Goal: Information Seeking & Learning: Find specific fact

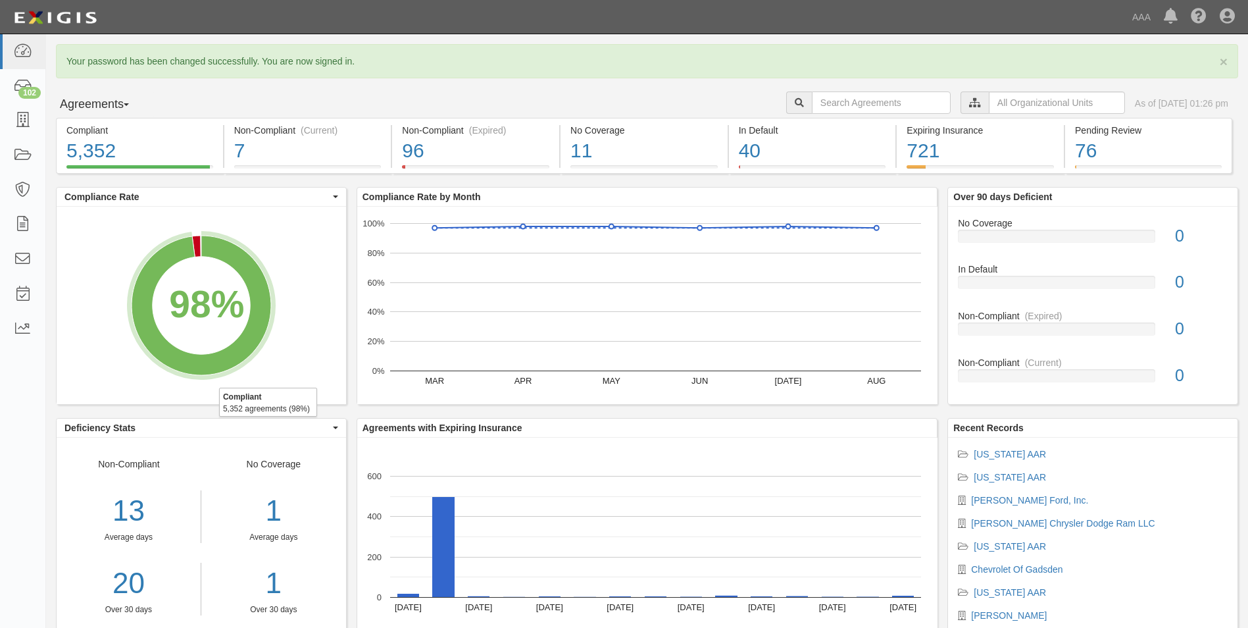
click at [129, 103] on span "button" at bounding box center [126, 104] width 5 height 3
click at [247, 83] on div "× Your password has been changed successfully. You are now signed in. Agreement…" at bounding box center [647, 356] width 1202 height 624
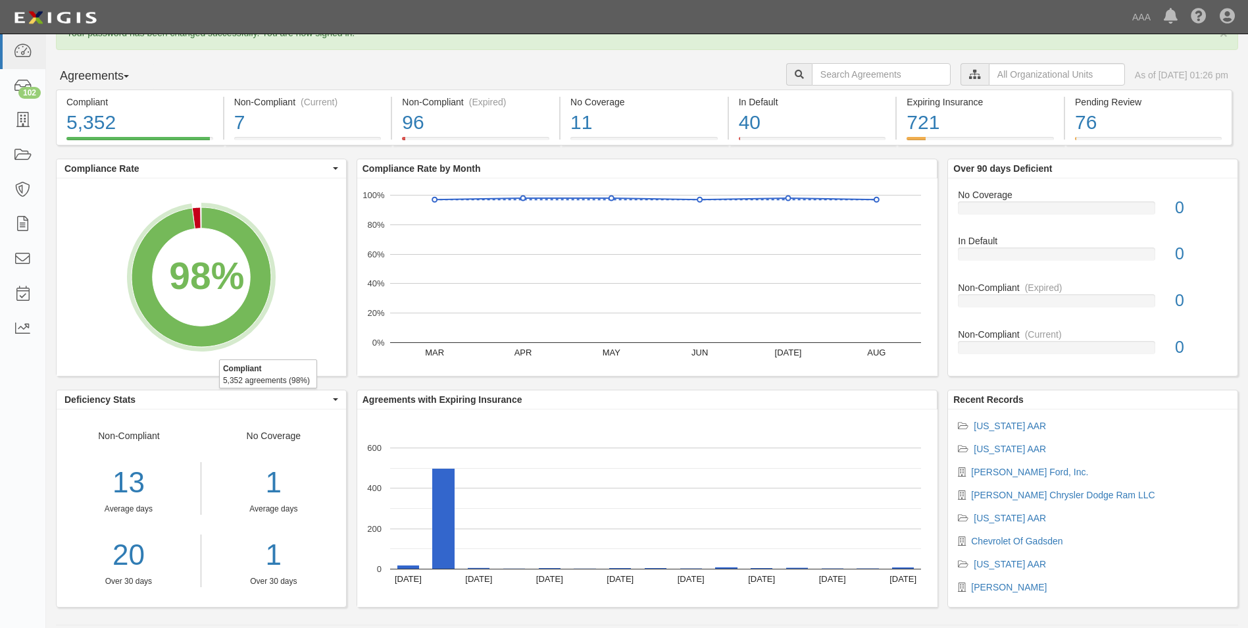
scroll to position [40, 0]
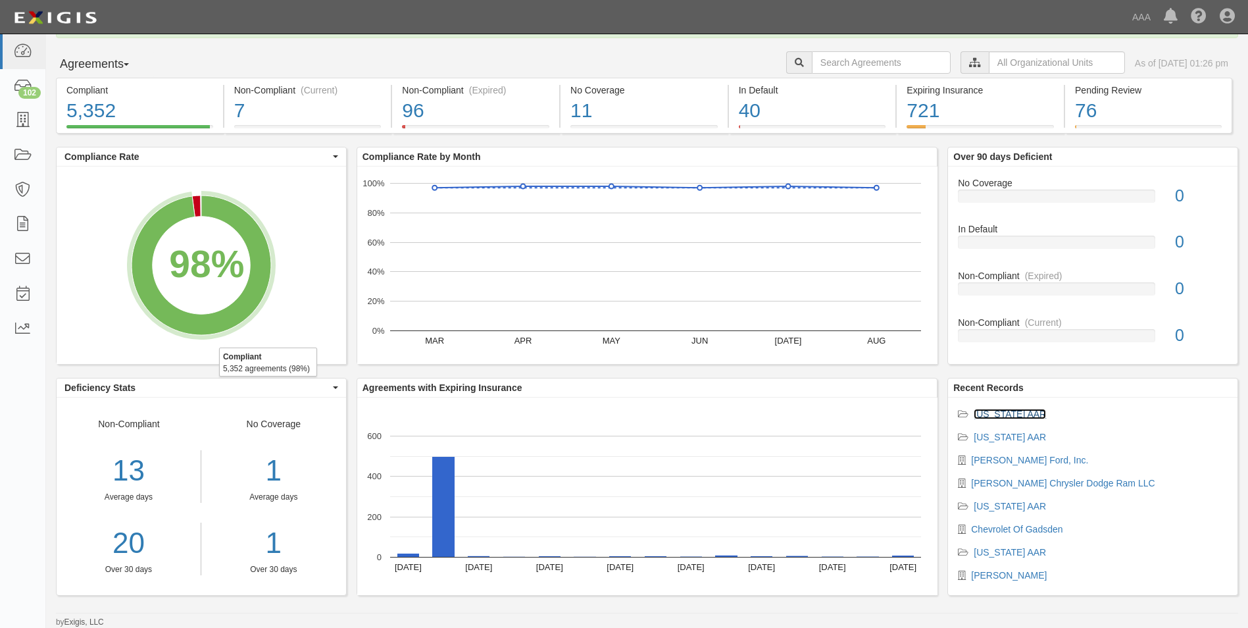
click at [1010, 409] on link "[US_STATE] AAR" at bounding box center [1010, 414] width 72 height 11
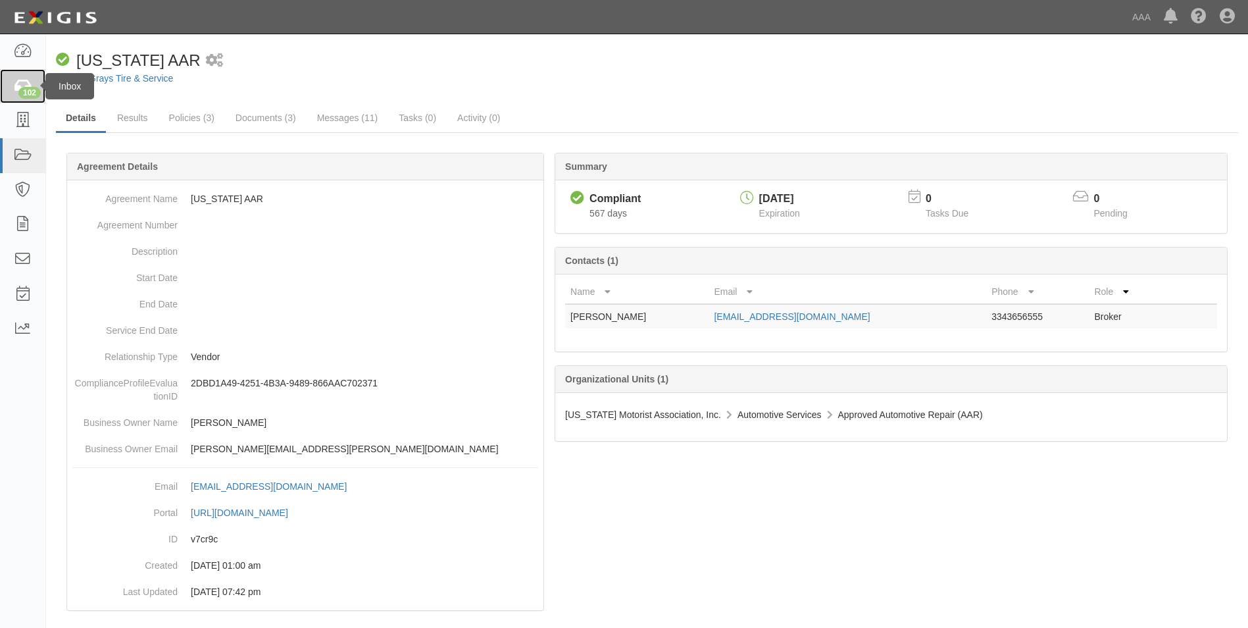
click at [17, 79] on icon at bounding box center [22, 86] width 18 height 15
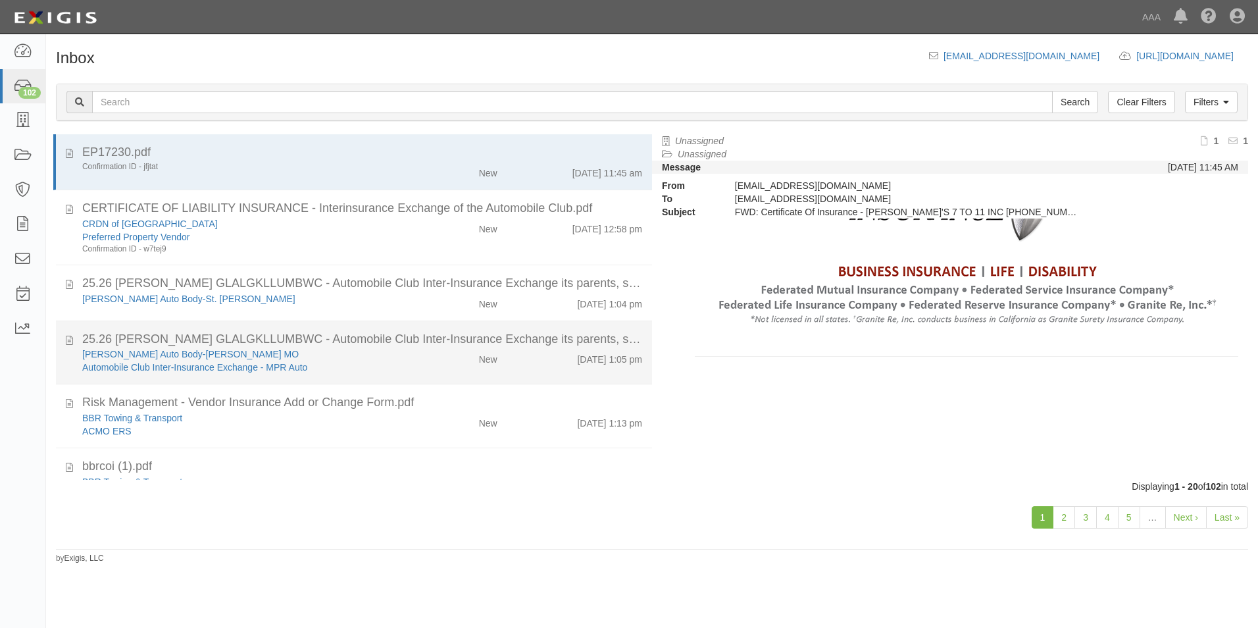
scroll to position [113, 0]
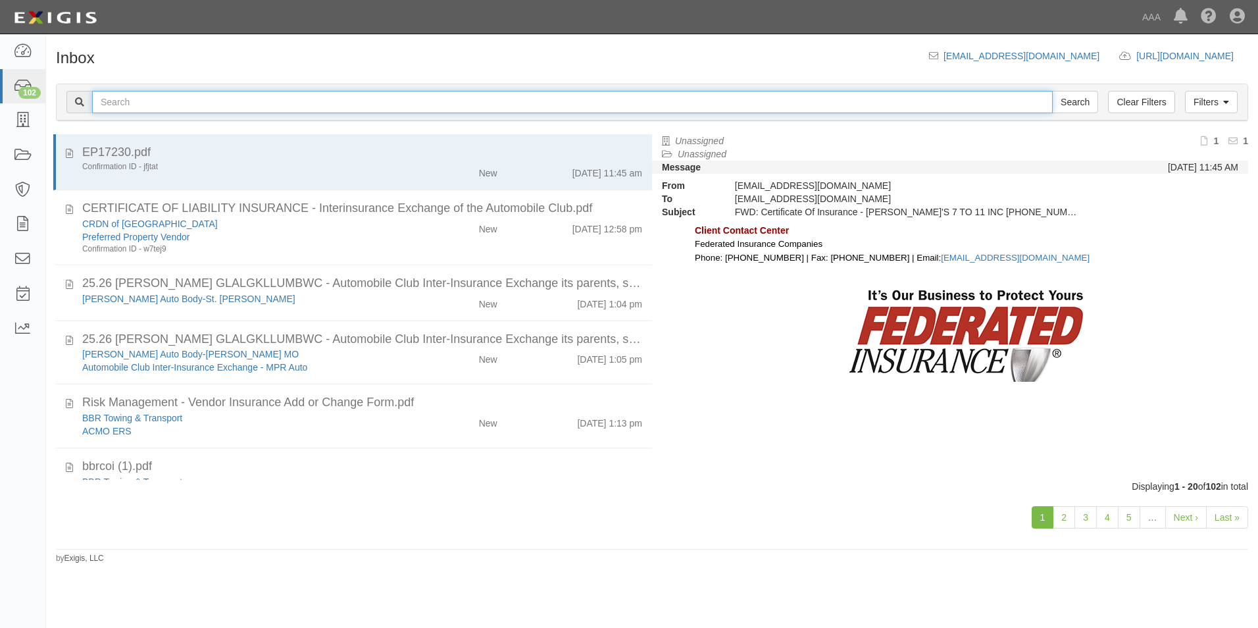
click at [136, 101] on input "text" at bounding box center [572, 102] width 961 height 22
type input "edwards"
click at [1052, 91] on input "Search" at bounding box center [1075, 102] width 46 height 22
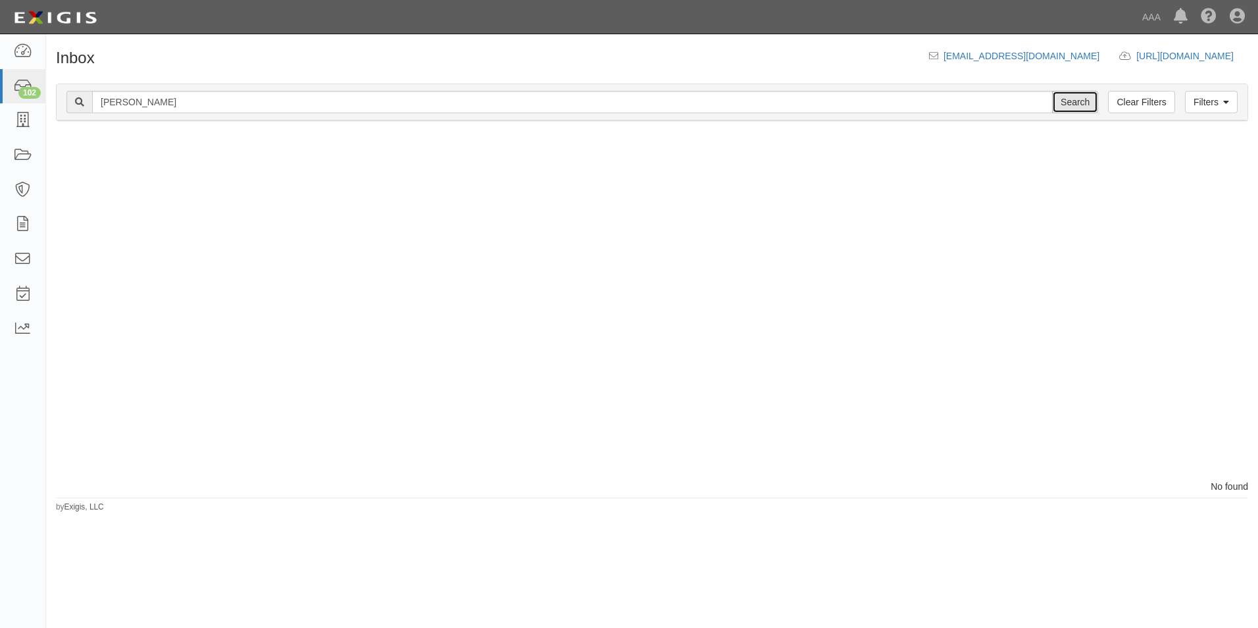
click at [1084, 102] on input "Search" at bounding box center [1075, 102] width 46 height 22
click at [1219, 97] on link "Filters" at bounding box center [1211, 102] width 53 height 22
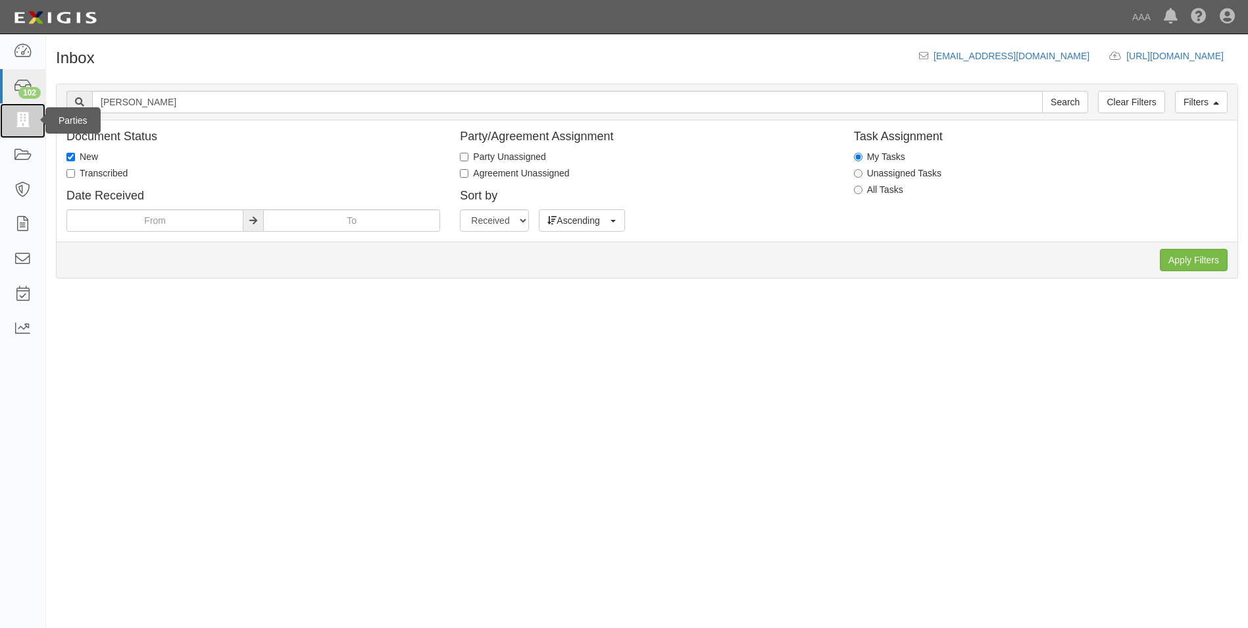
click at [32, 122] on link at bounding box center [22, 120] width 45 height 35
click at [27, 48] on icon at bounding box center [22, 51] width 18 height 15
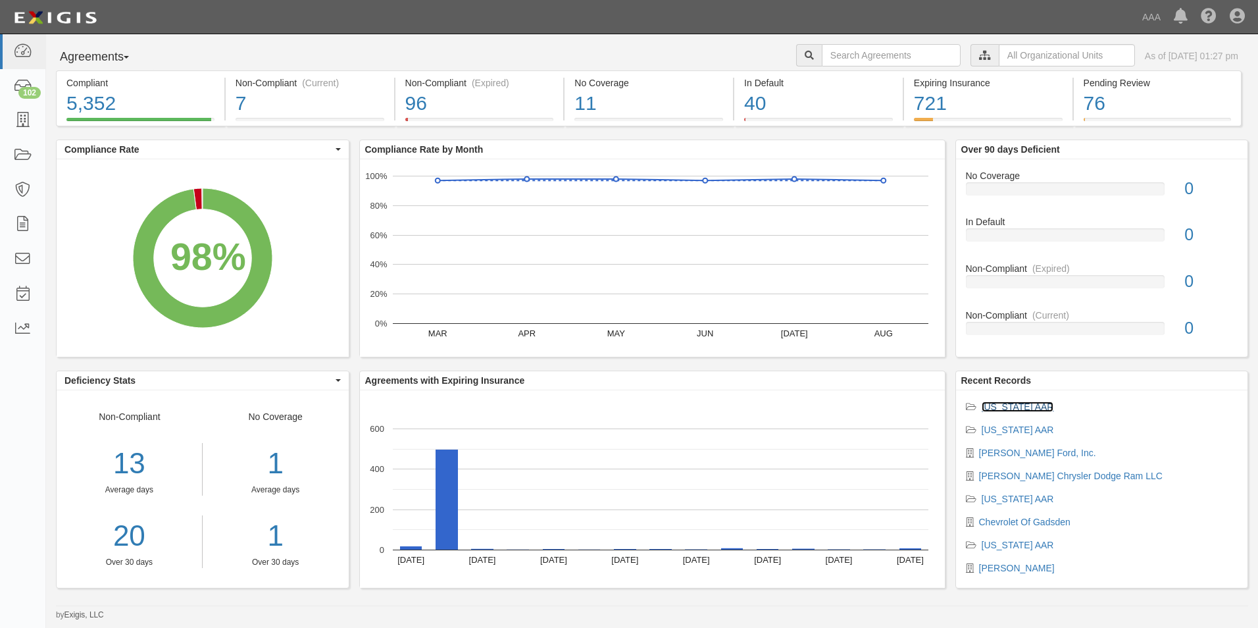
click at [1000, 406] on link "Alabama AAR" at bounding box center [1018, 406] width 72 height 11
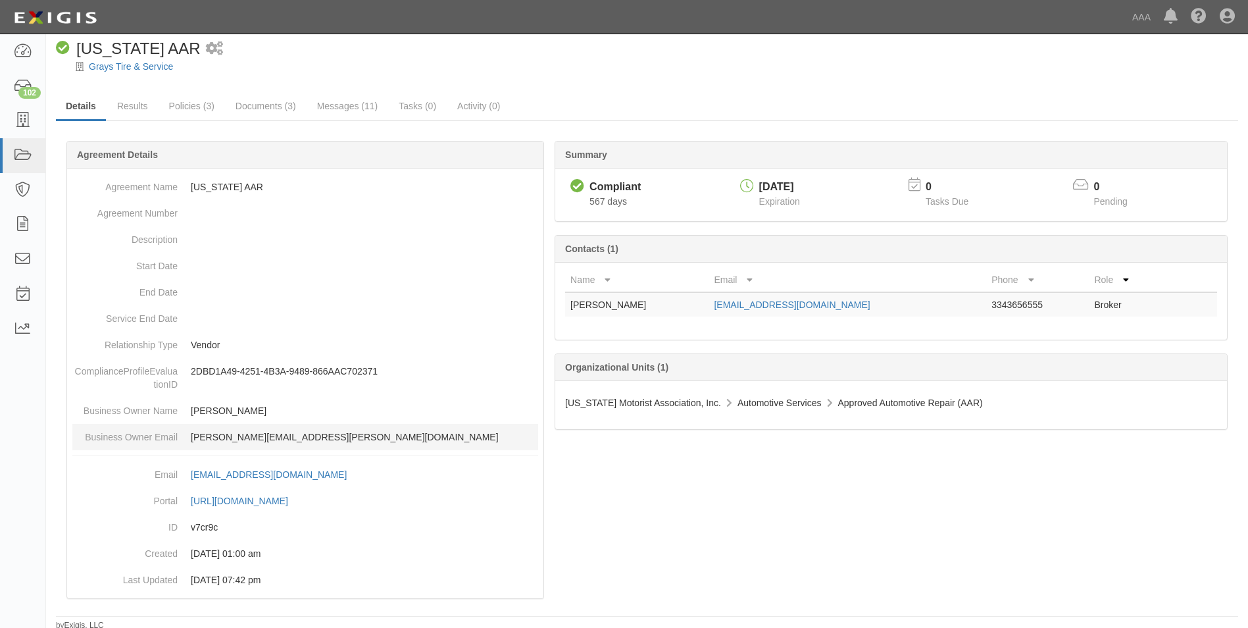
scroll to position [15, 0]
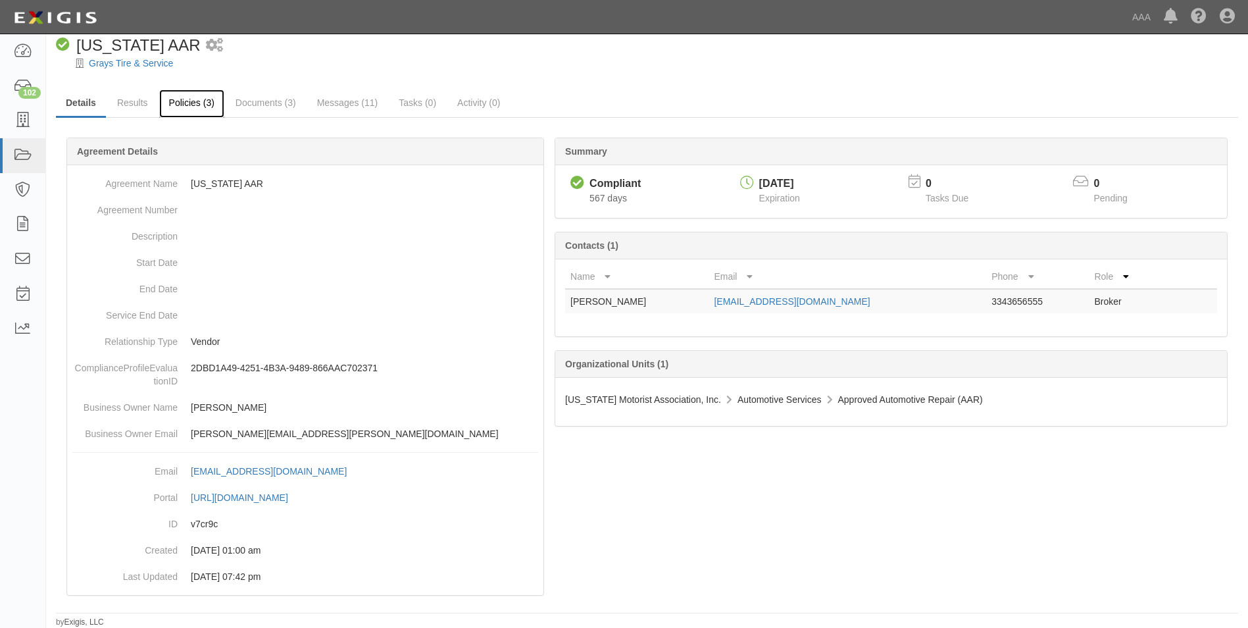
click at [192, 103] on link "Policies (3)" at bounding box center [191, 104] width 65 height 28
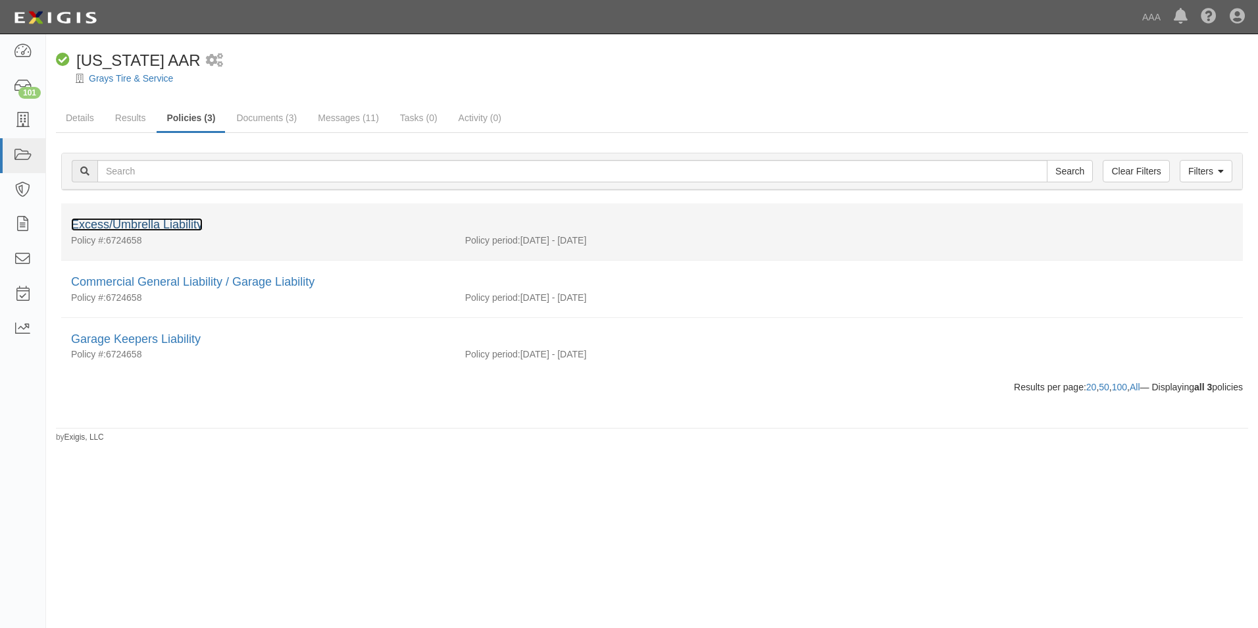
click at [167, 224] on link "Excess/Umbrella Liability" at bounding box center [137, 224] width 132 height 13
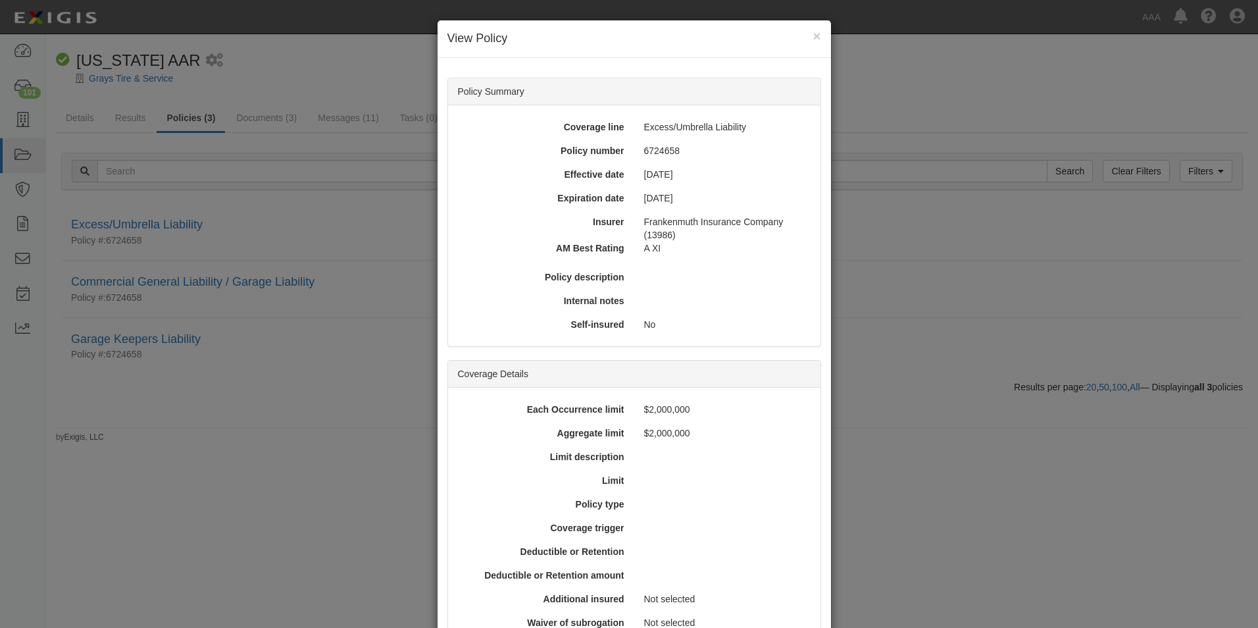
click at [280, 110] on div "× View Policy Policy Summary Coverage line Excess/Umbrella Liability Policy num…" at bounding box center [629, 314] width 1258 height 628
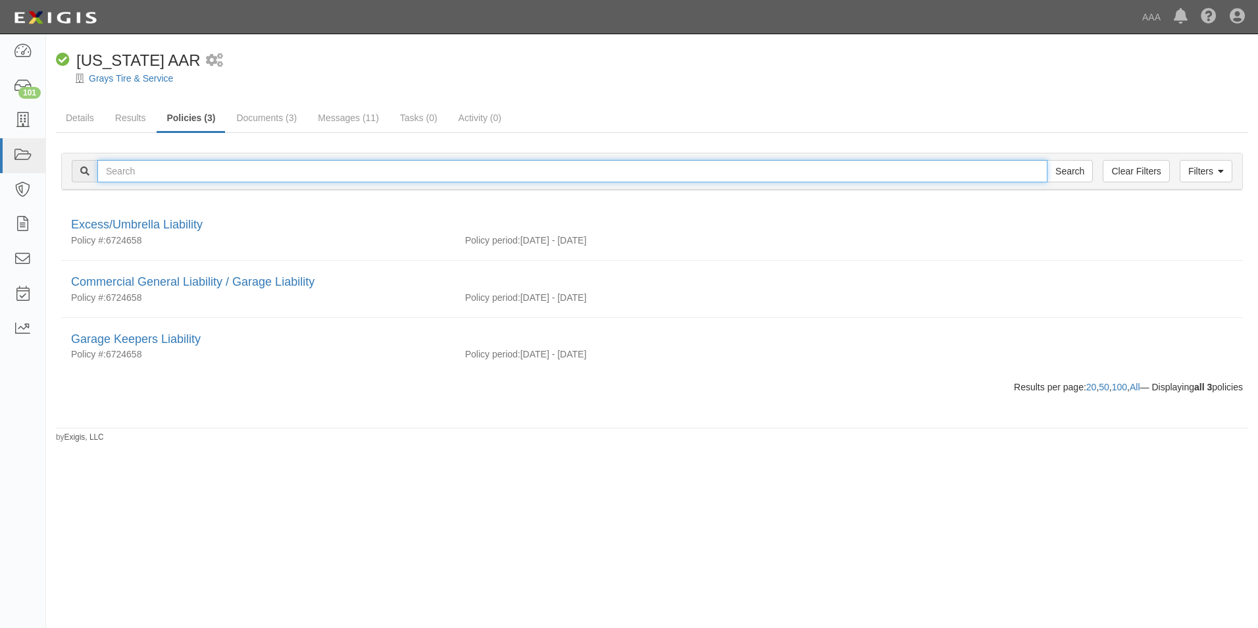
click at [170, 178] on input "text" at bounding box center [572, 171] width 950 height 22
type input "Edwards Chevrolet"
click at [1047, 160] on input "Search" at bounding box center [1070, 171] width 46 height 22
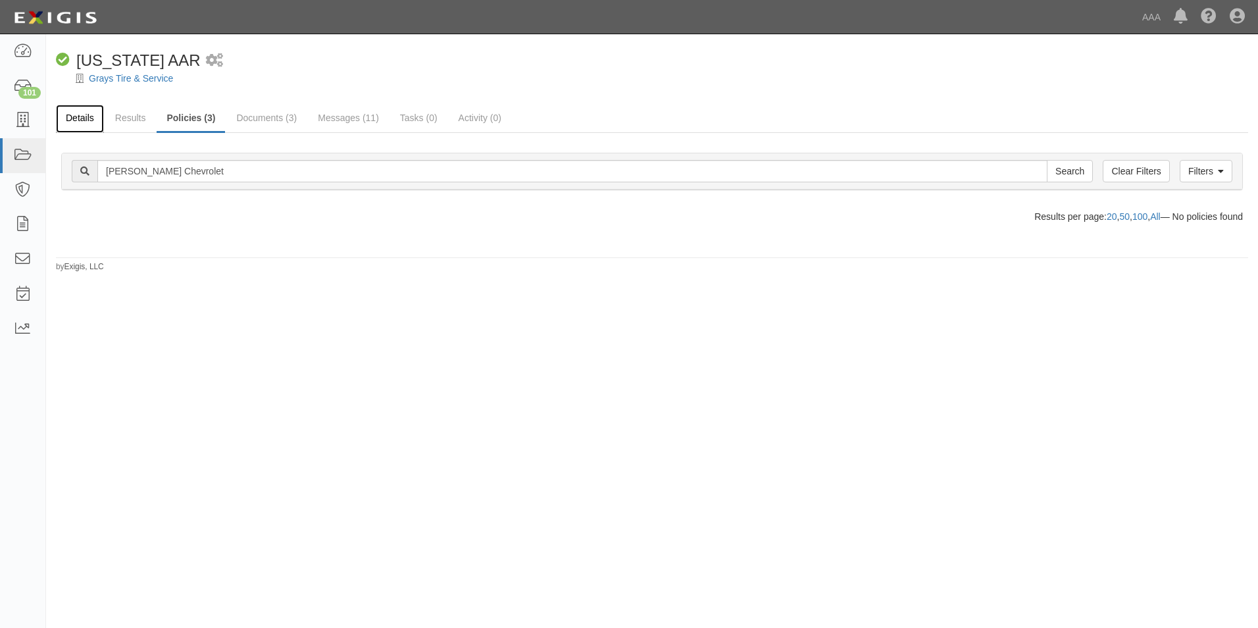
click at [73, 118] on link "Details" at bounding box center [80, 119] width 48 height 28
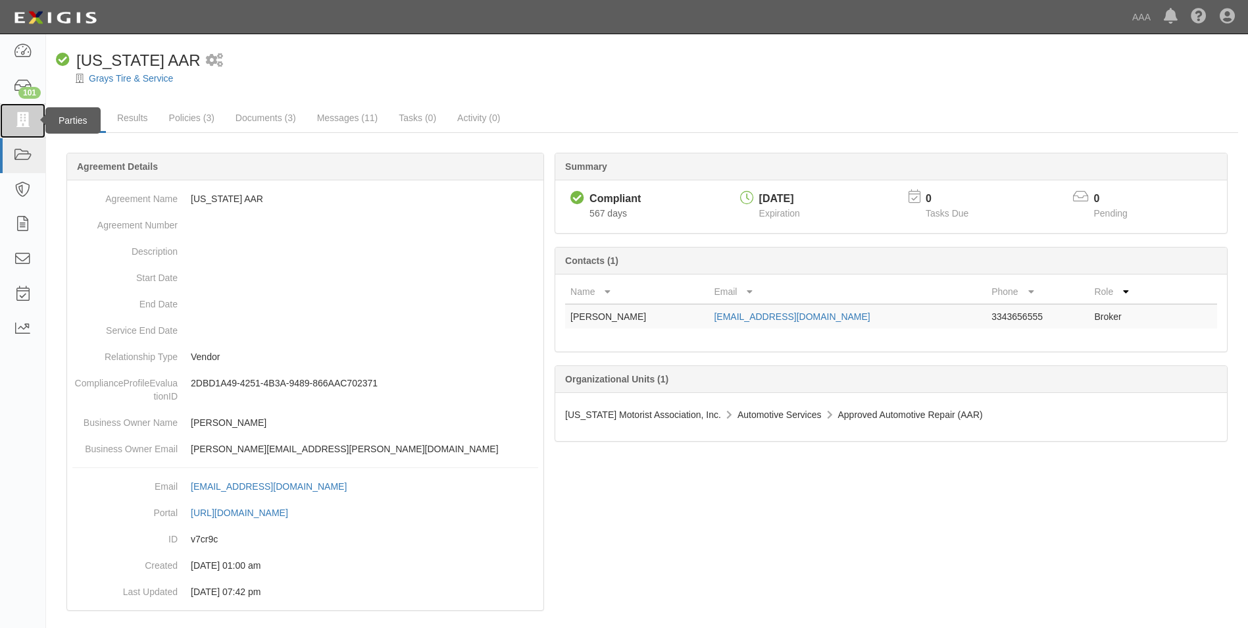
click at [20, 119] on icon at bounding box center [22, 120] width 18 height 15
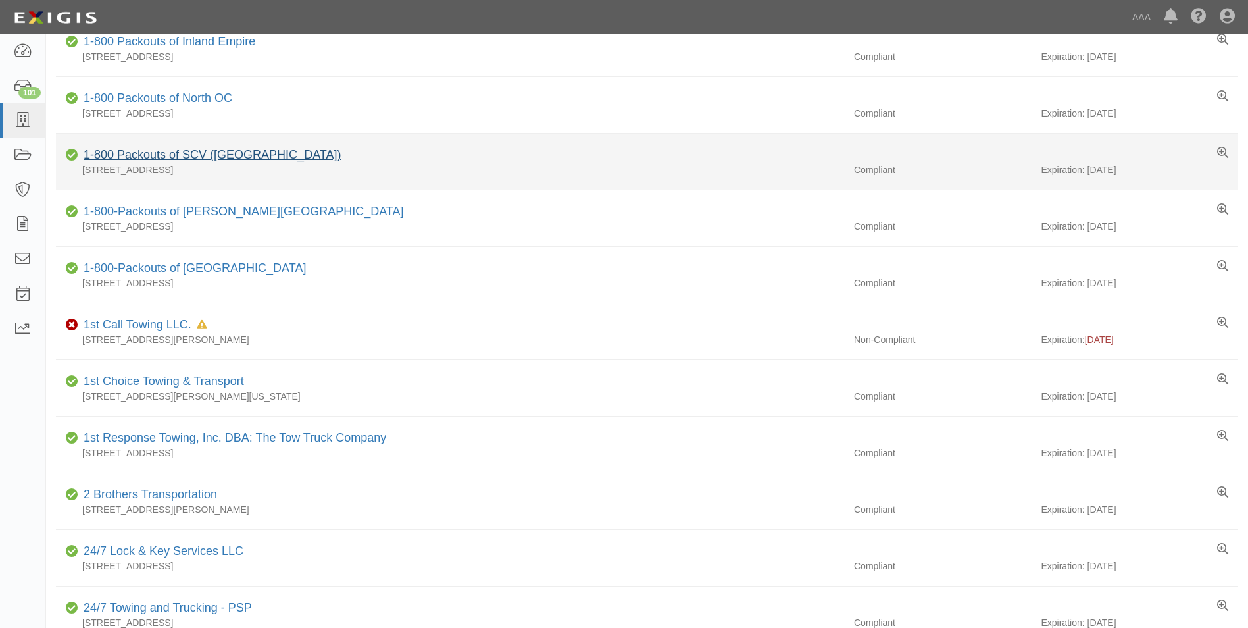
scroll to position [764, 0]
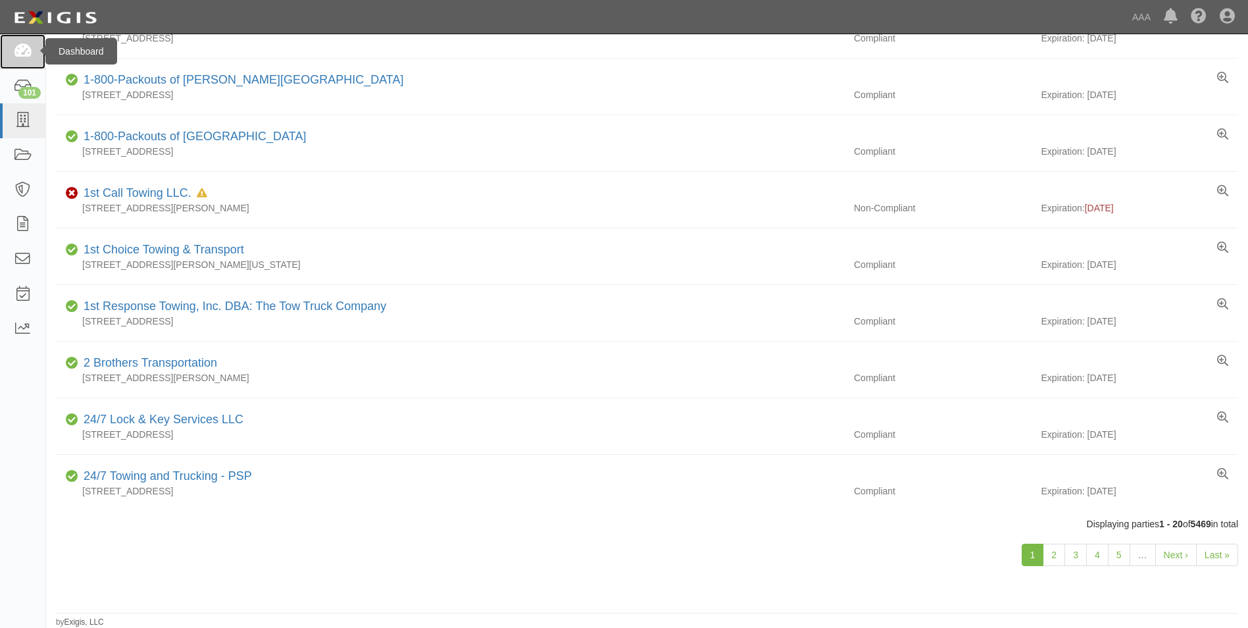
click at [24, 53] on icon at bounding box center [22, 51] width 18 height 15
